Goal: Information Seeking & Learning: Learn about a topic

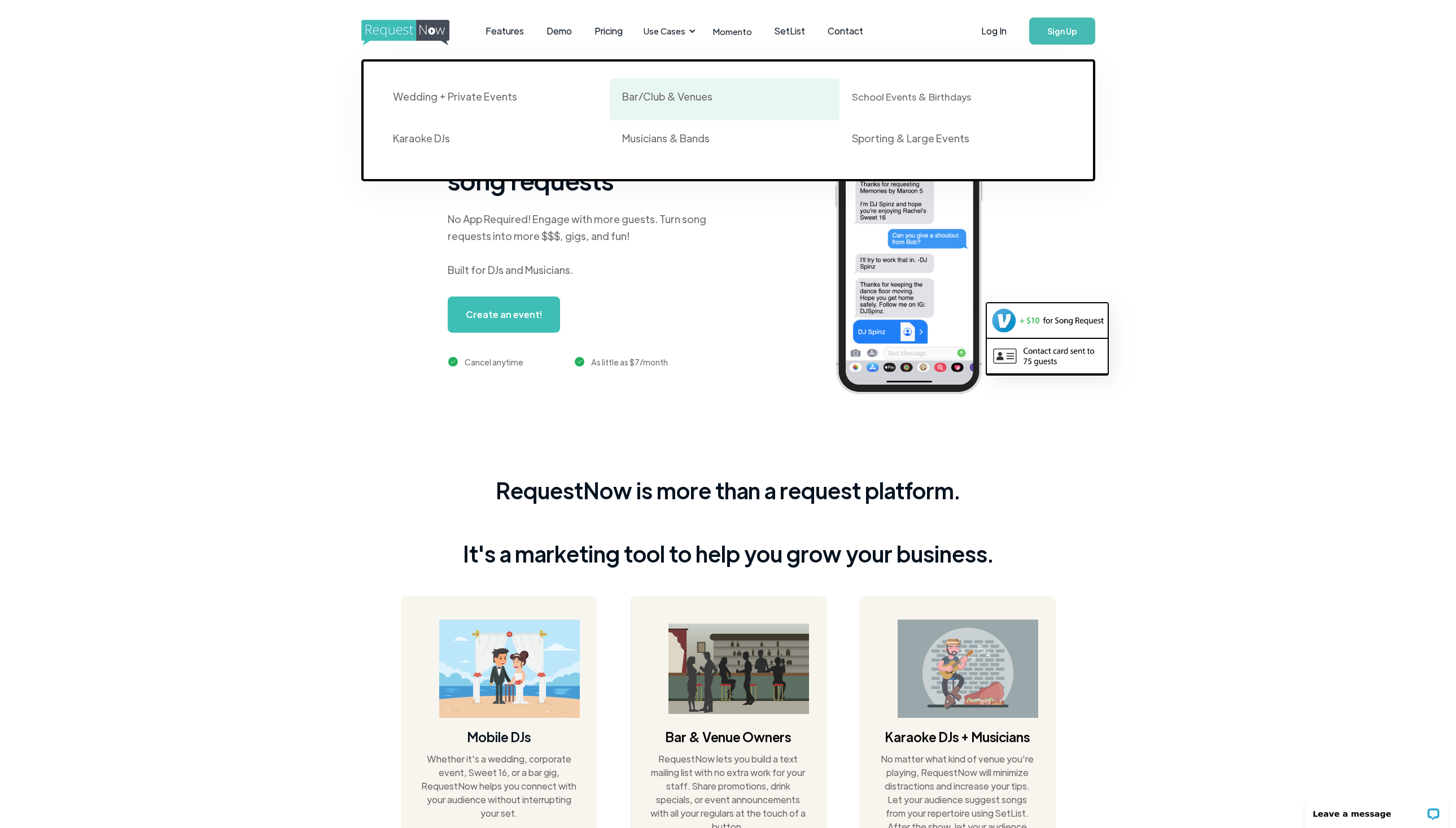
click at [656, 111] on link "Bar/Club & Venues" at bounding box center [724, 99] width 230 height 42
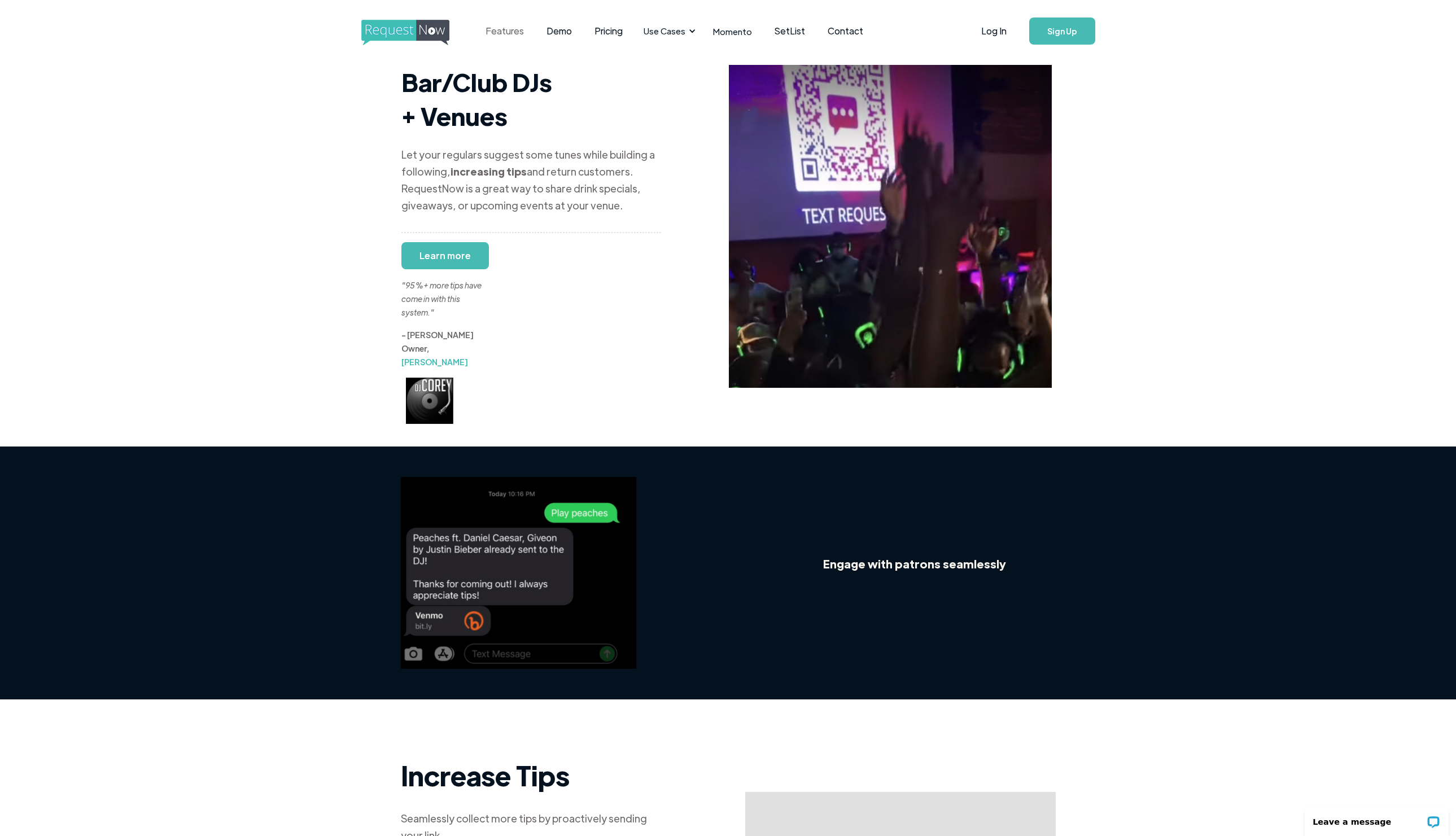
click at [495, 35] on link "Features" at bounding box center [505, 31] width 61 height 35
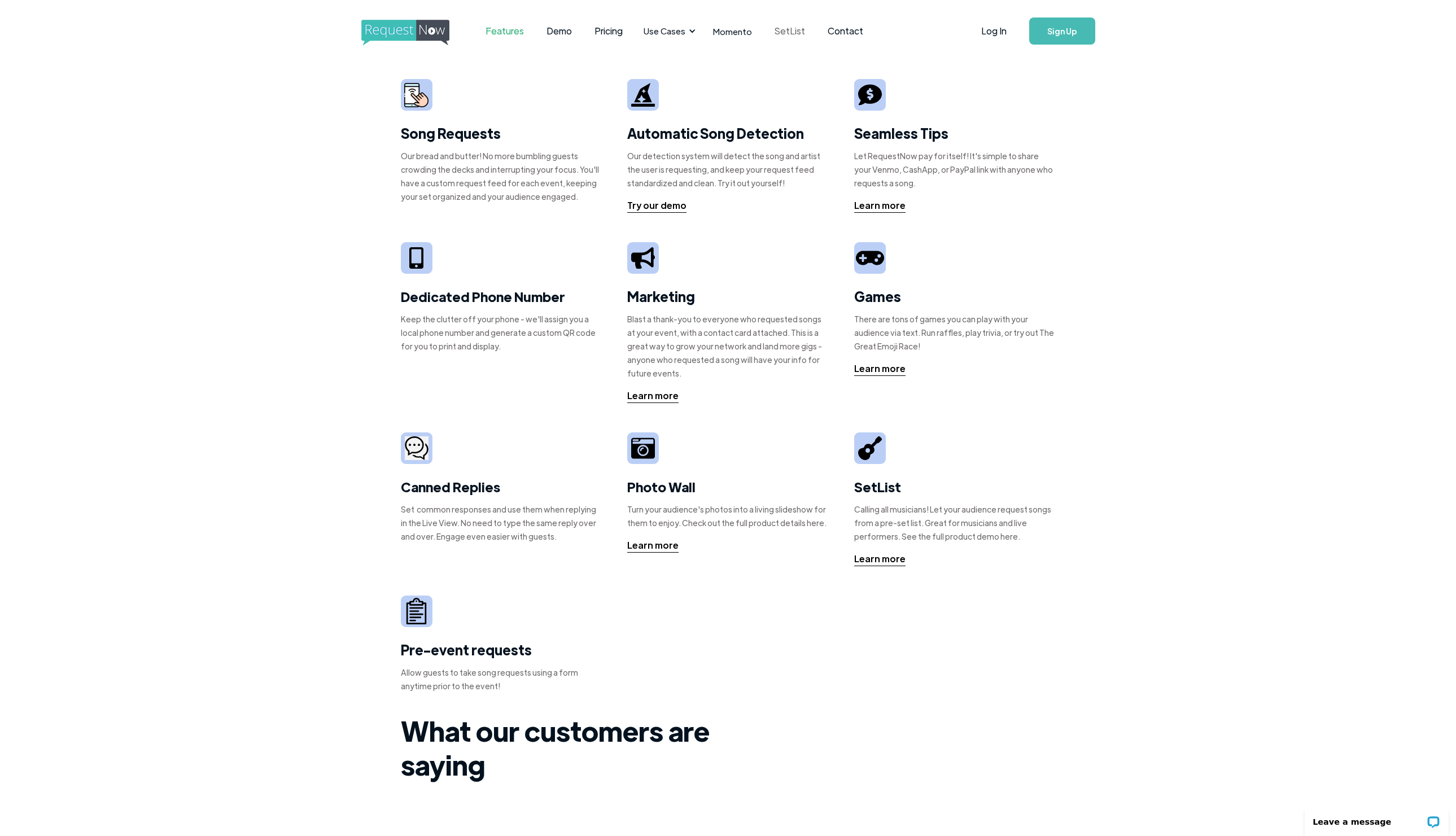
click at [788, 42] on link "SetList" at bounding box center [790, 31] width 53 height 35
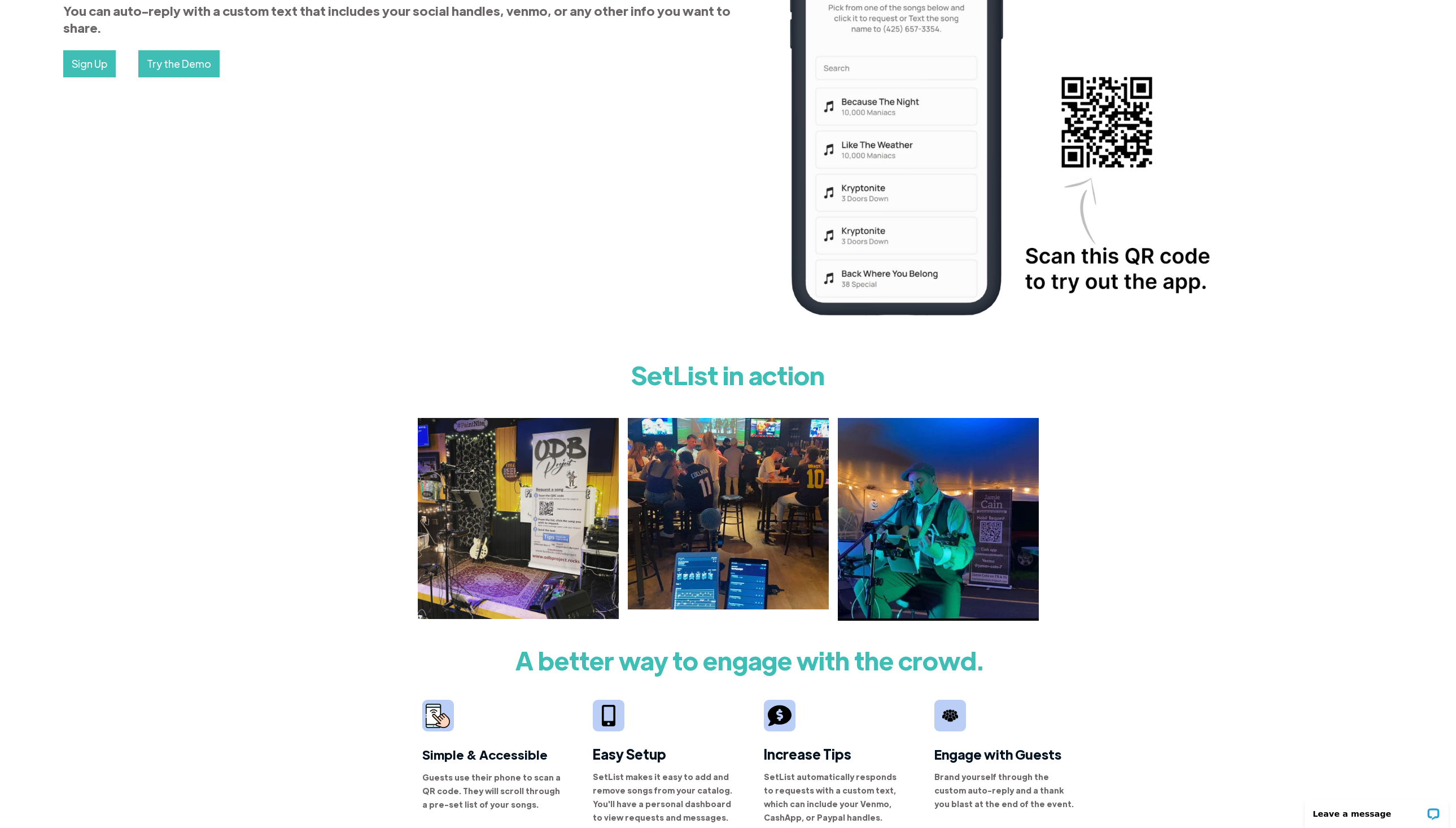
scroll to position [265, 0]
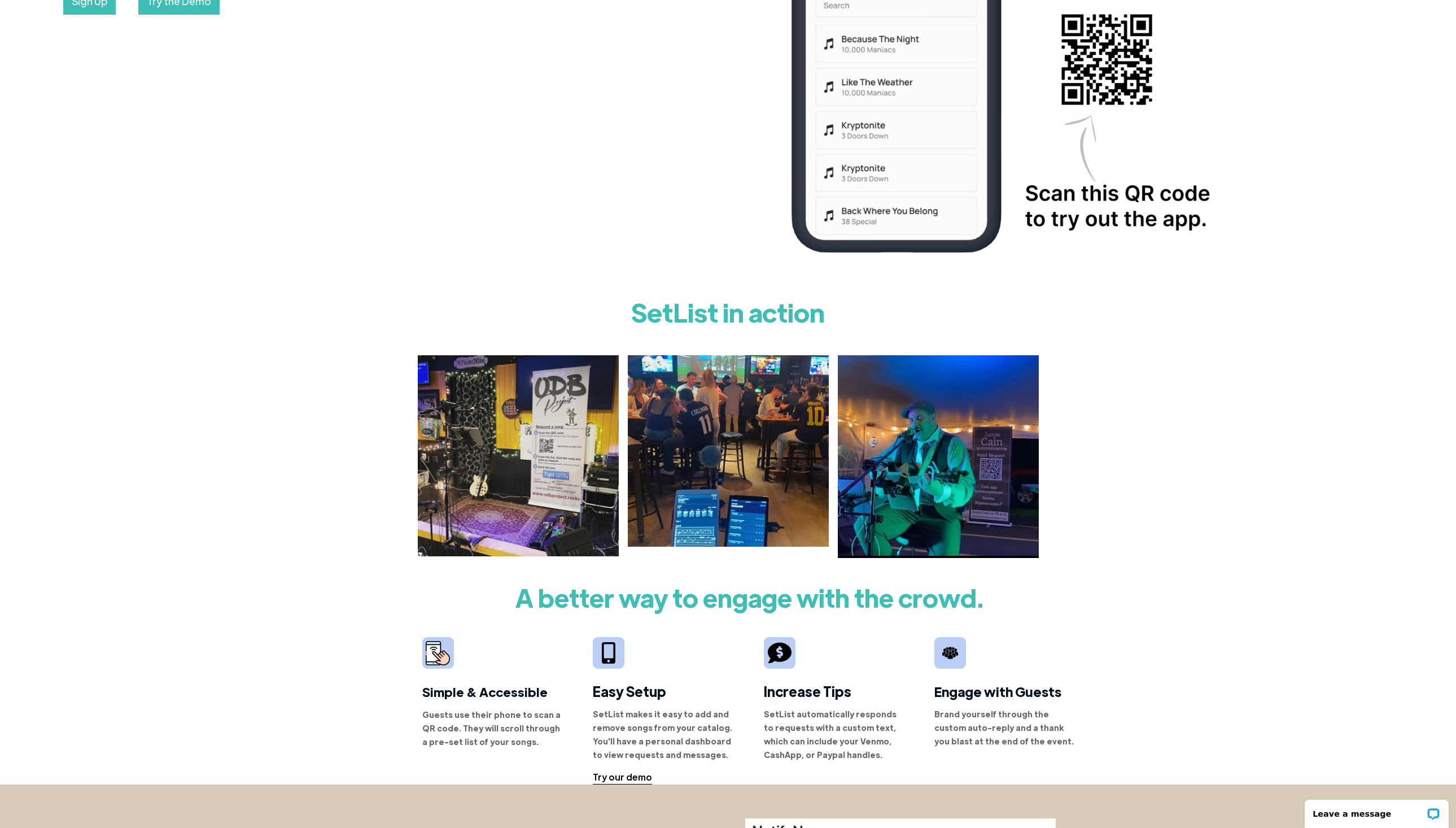
click at [1084, 533] on div "SetList in action" at bounding box center [728, 424] width 1456 height 269
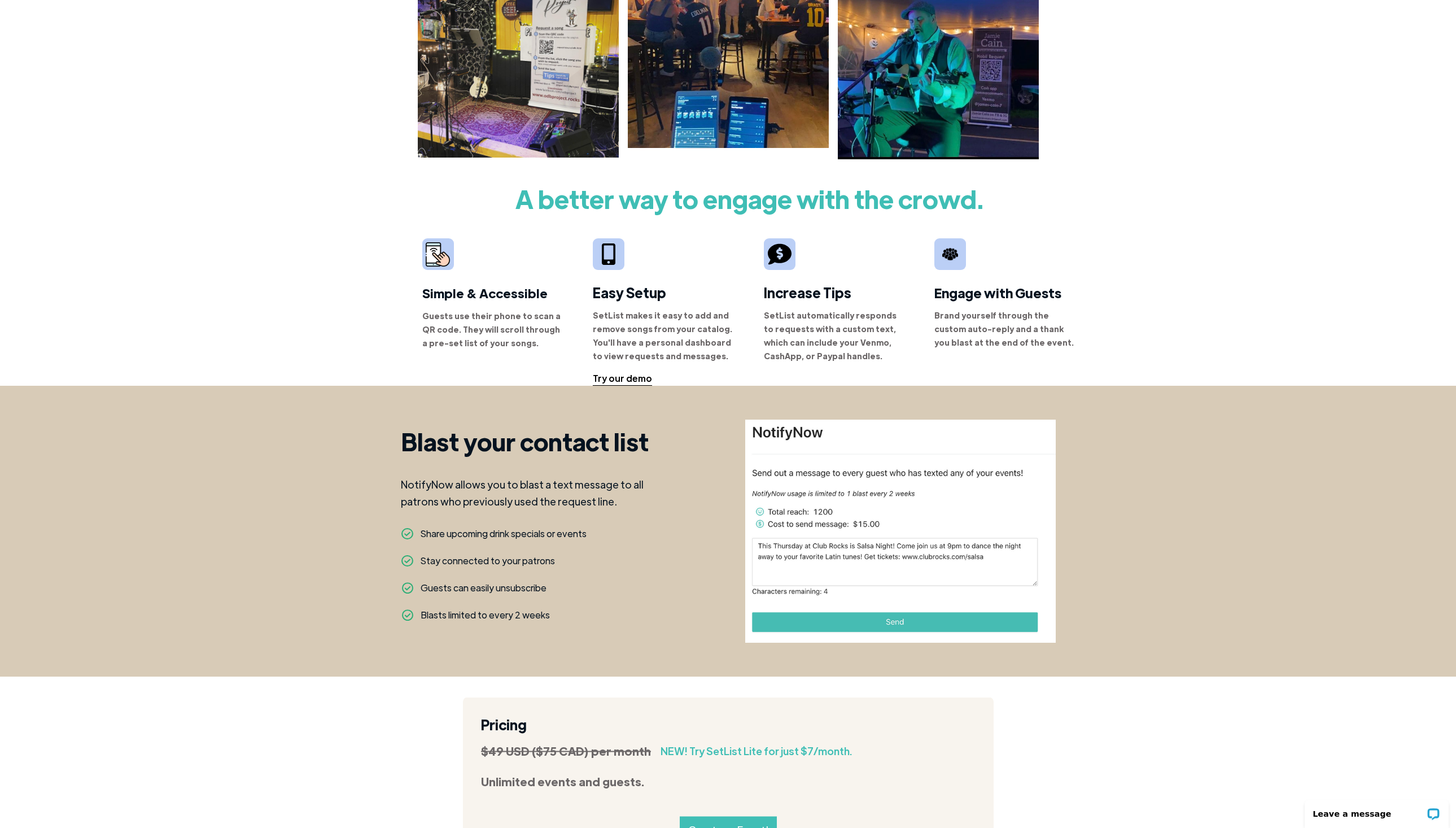
scroll to position [894, 0]
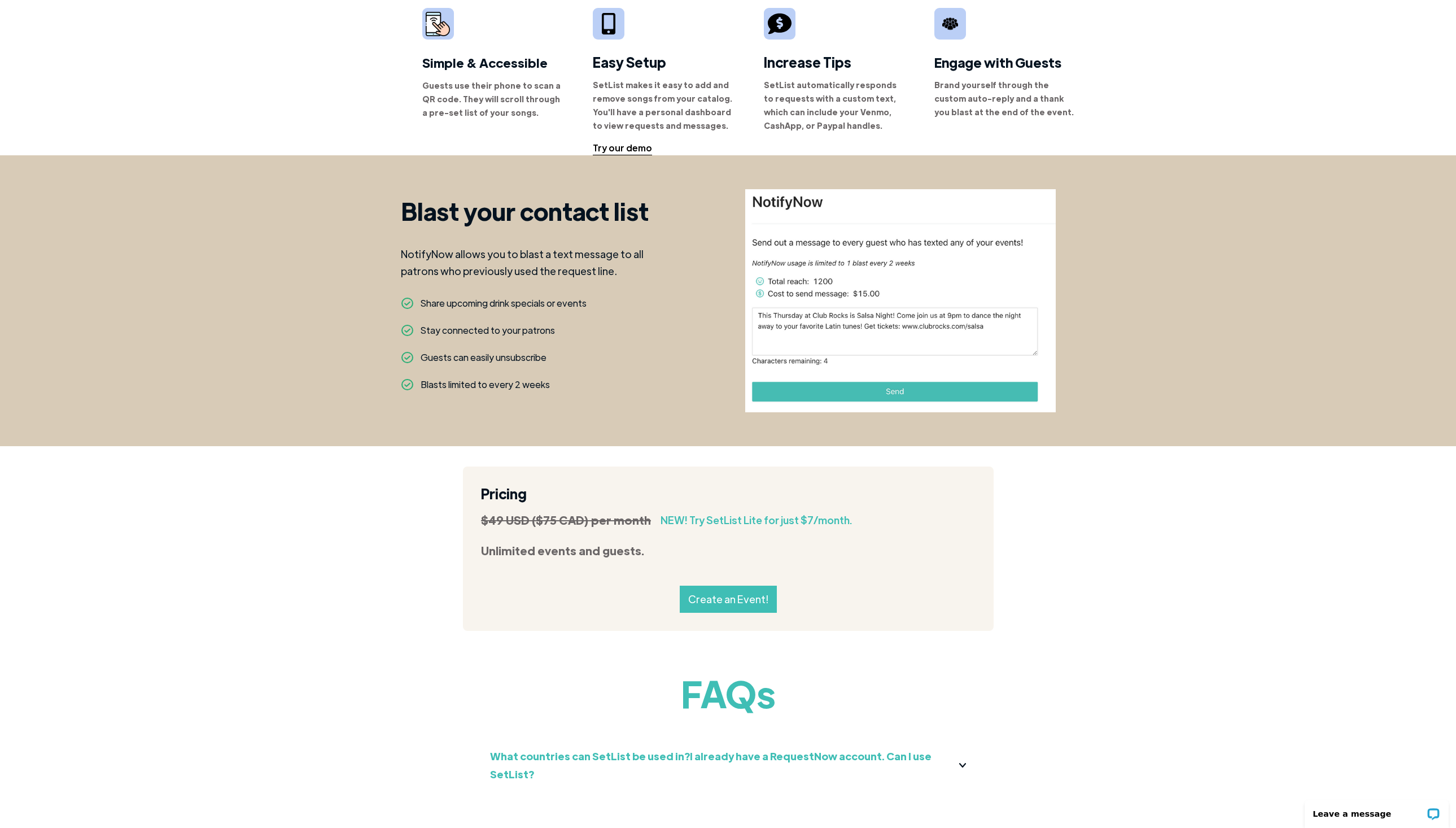
click at [1078, 537] on div "Pricing $49 USD ($75 CAD) per month NEW! Try SetList Lite for just $7/month. Un…" at bounding box center [728, 538] width 1456 height 185
click at [1061, 530] on div "Pricing $49 USD ($75 CAD) per month NEW! Try SetList Lite for just $7/month. Un…" at bounding box center [728, 538] width 1456 height 185
